Goal: Task Accomplishment & Management: Manage account settings

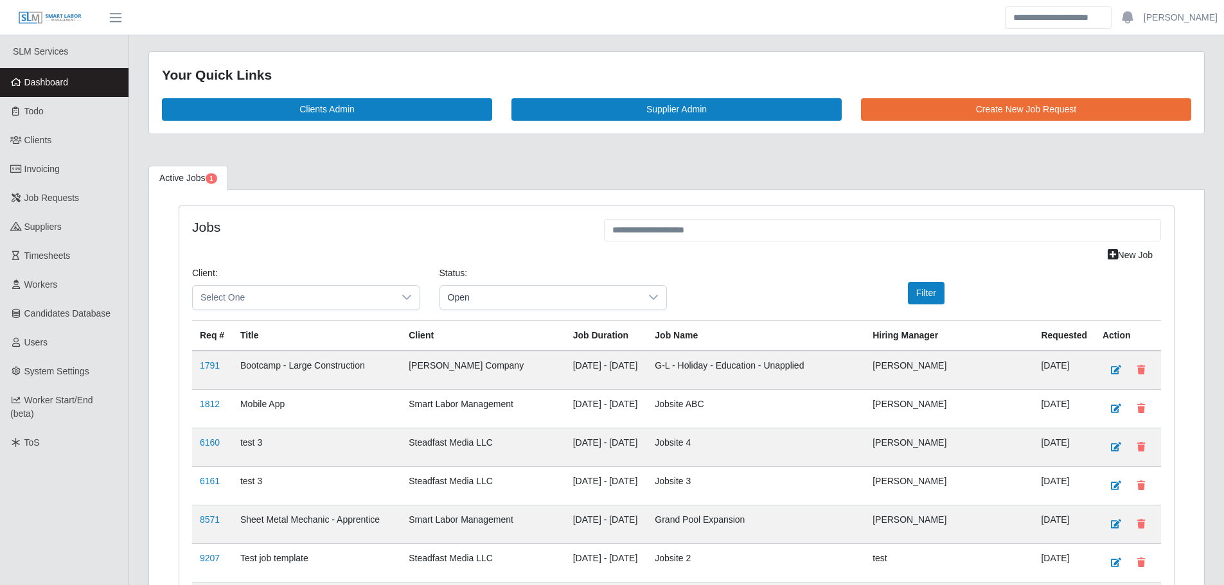
click at [38, 89] on link "Dashboard" at bounding box center [64, 82] width 128 height 29
click at [487, 297] on span "Open" at bounding box center [540, 298] width 201 height 24
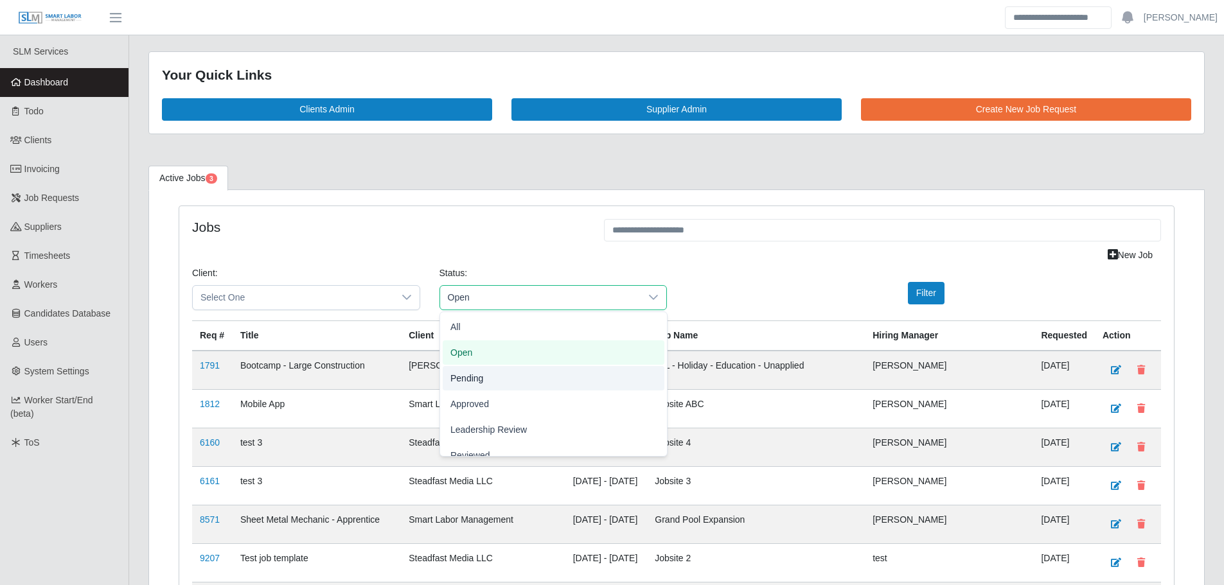
click at [476, 376] on span "Pending" at bounding box center [466, 377] width 33 height 13
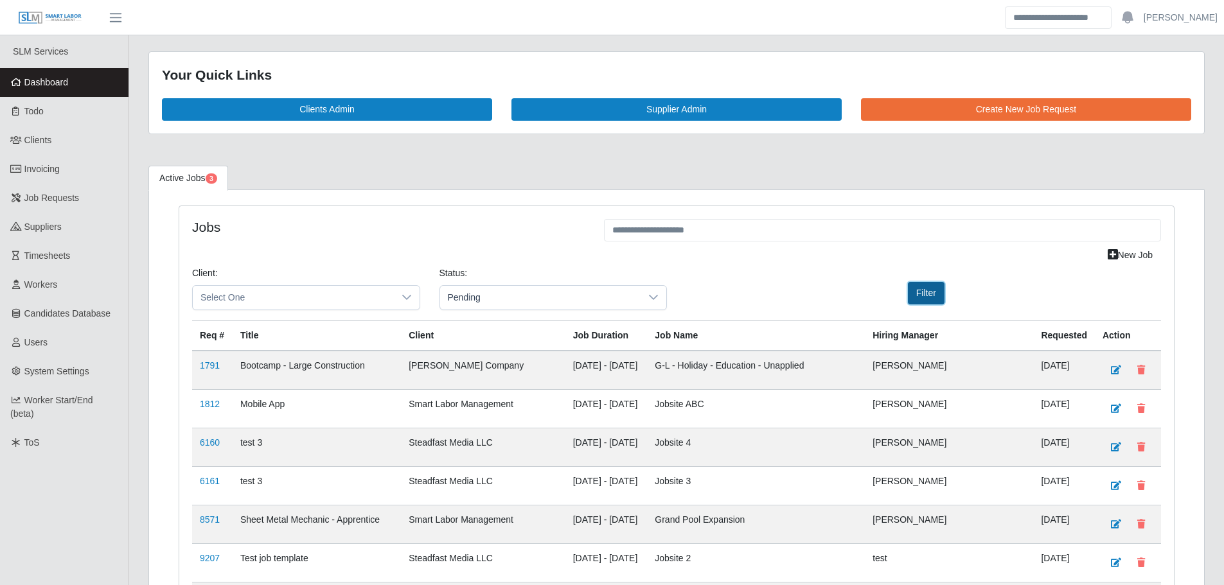
click at [931, 297] on button "Filter" at bounding box center [926, 293] width 37 height 22
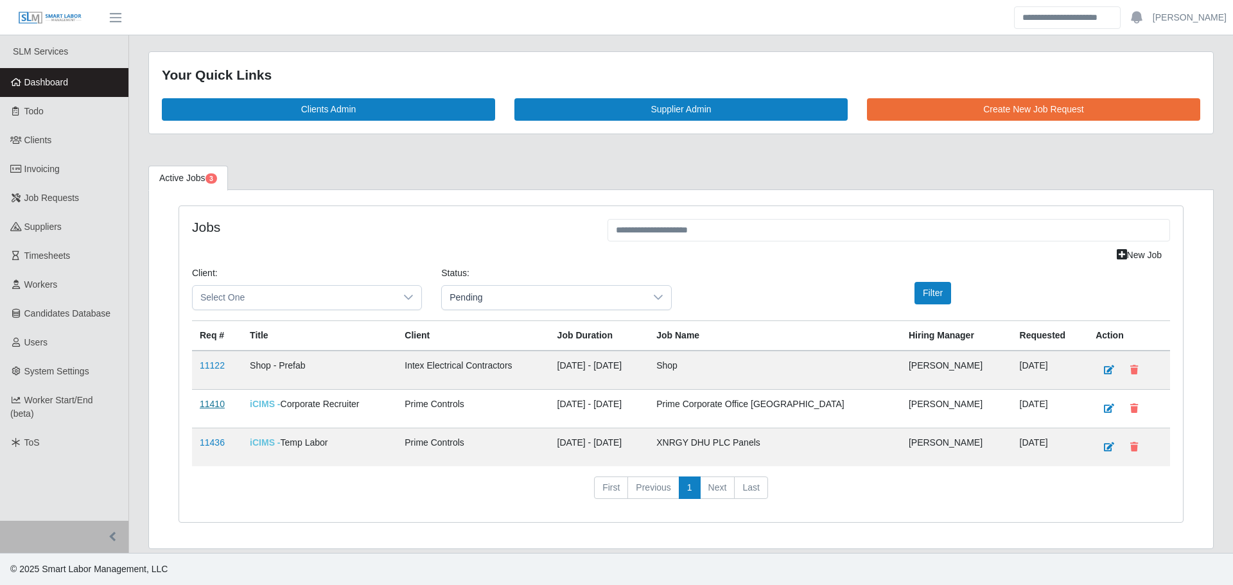
click at [207, 401] on link "11410" at bounding box center [212, 404] width 25 height 10
click at [524, 305] on span "Pending" at bounding box center [543, 298] width 203 height 24
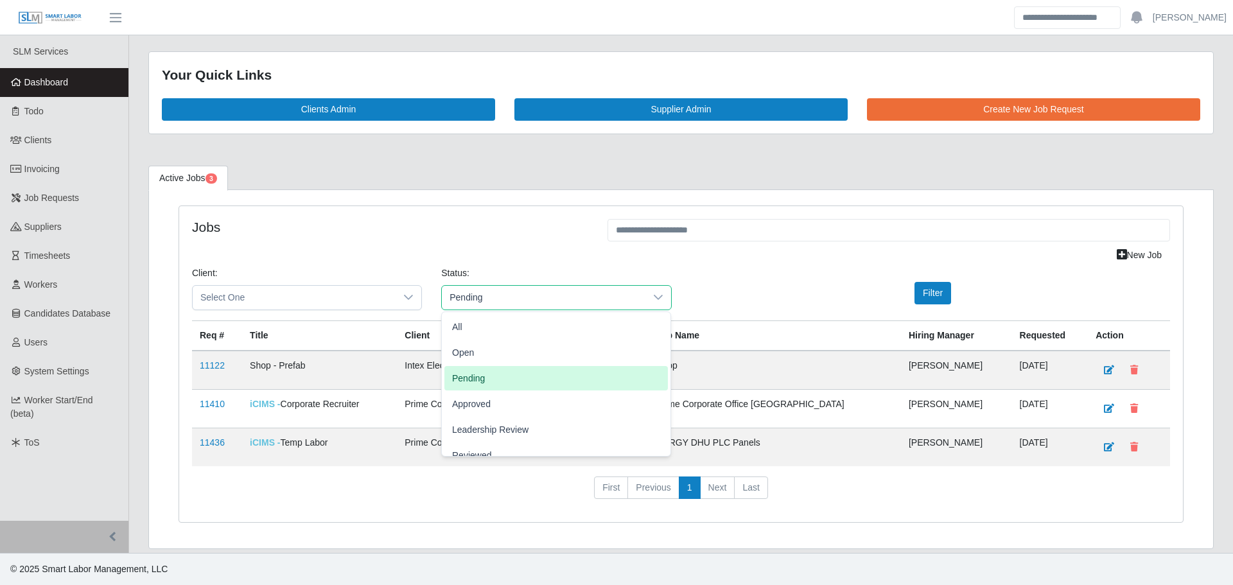
click at [399, 214] on div "Jobs New Job Client: Select One Status: Pending Filter Req # Title Client Job D…" at bounding box center [681, 364] width 1004 height 317
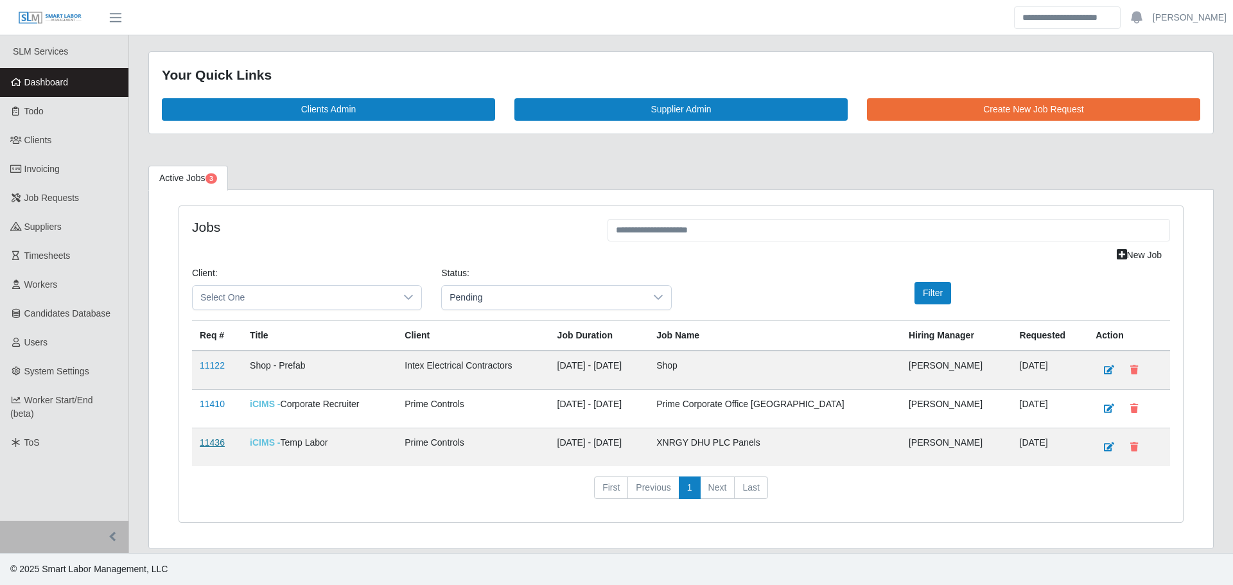
click at [204, 446] on link "11436" at bounding box center [212, 442] width 25 height 10
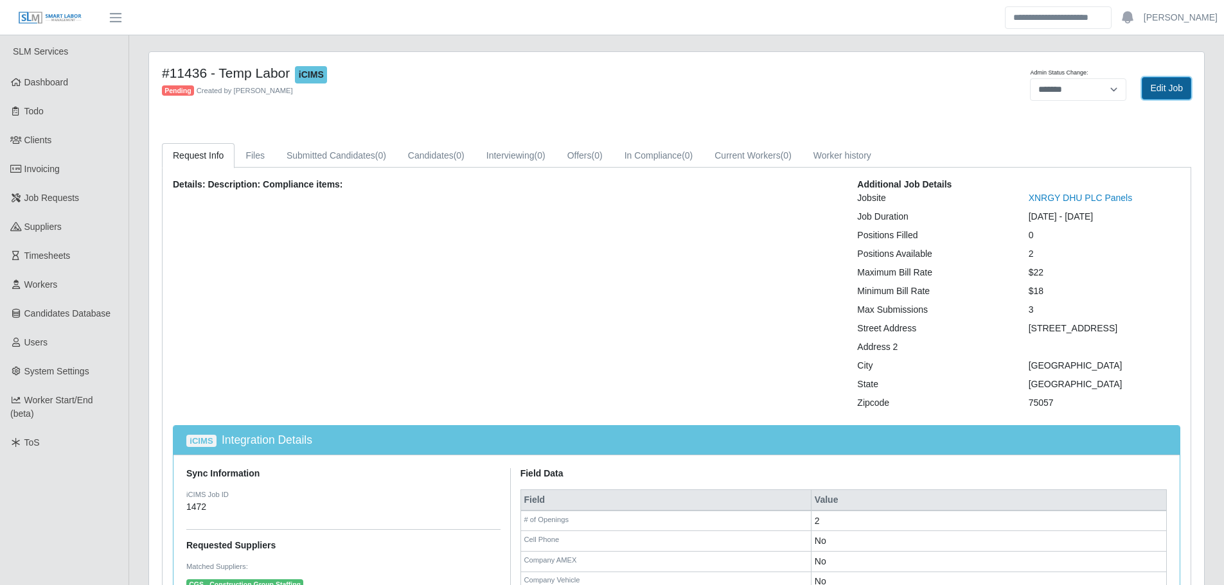
click at [1176, 91] on link "Edit Job" at bounding box center [1165, 88] width 49 height 22
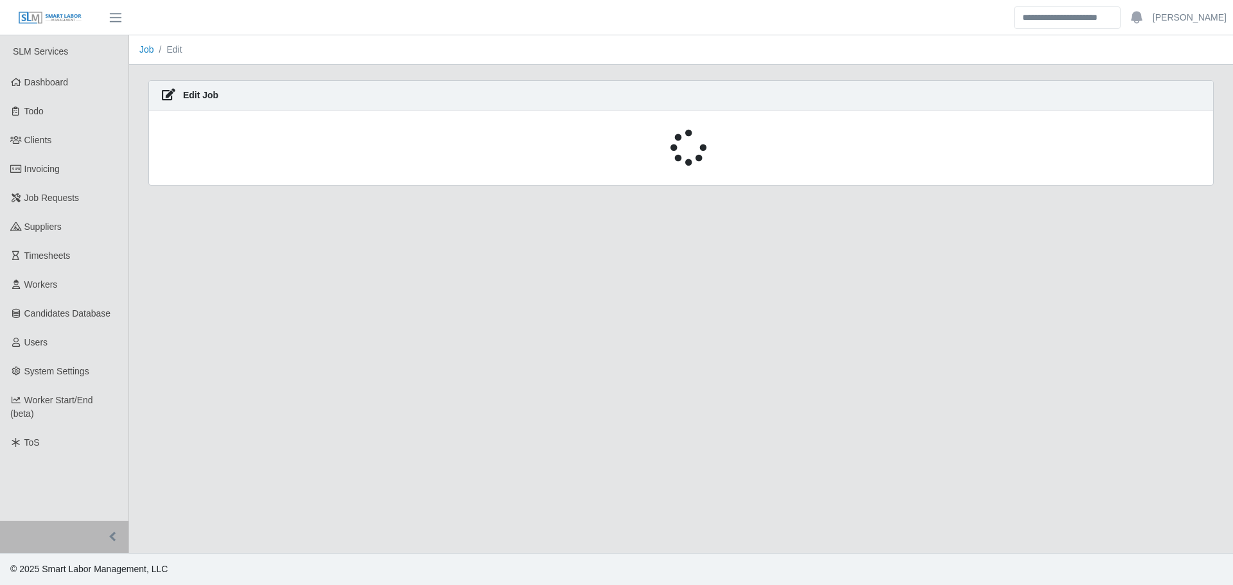
select select "****"
select select
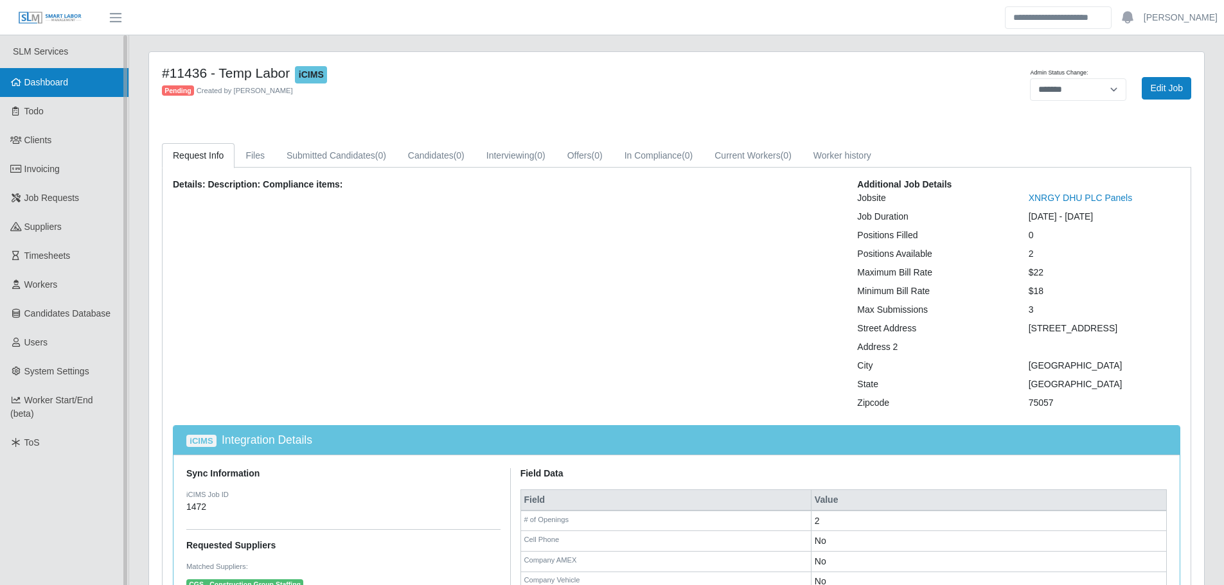
click at [71, 87] on link "Dashboard" at bounding box center [64, 82] width 128 height 29
